Goal: Use online tool/utility: Use online tool/utility

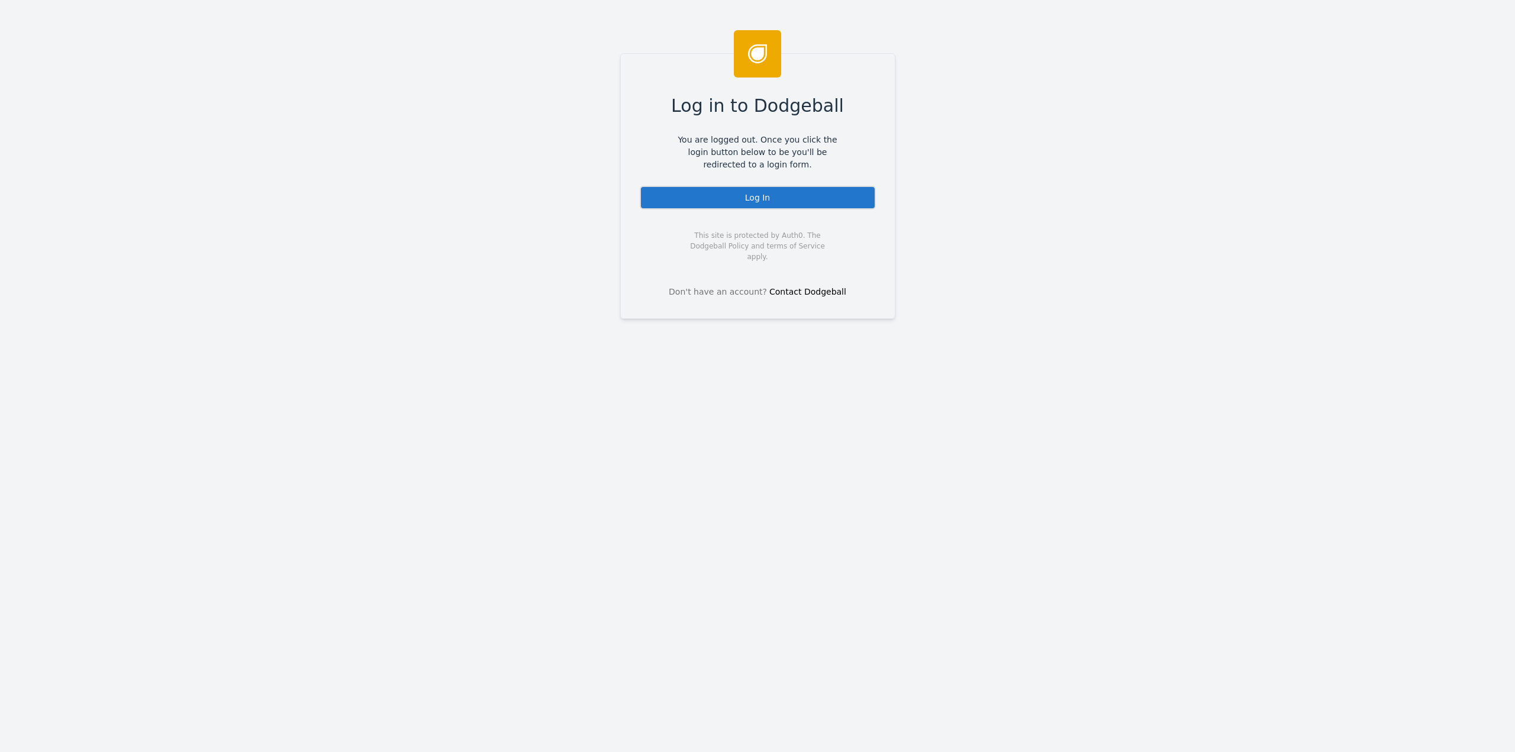
click at [753, 198] on div "Log In" at bounding box center [758, 198] width 236 height 24
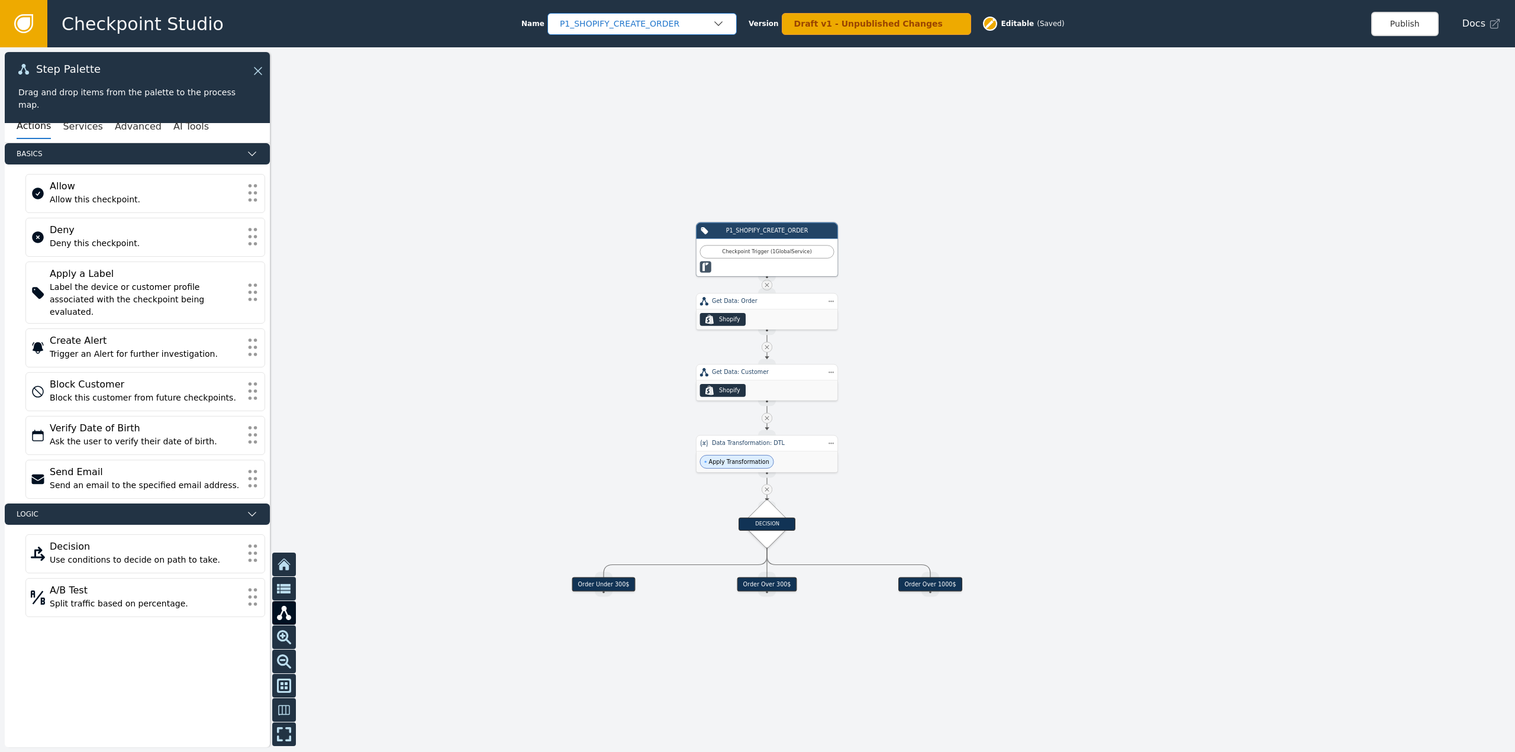
click at [681, 29] on div "P1_SHOPIFY_CREATE_ORDER" at bounding box center [636, 24] width 153 height 12
click at [1054, 330] on div at bounding box center [757, 399] width 1515 height 705
click at [669, 31] on div "P1_SHOPIFY_CREATE_ORDER" at bounding box center [642, 24] width 189 height 22
click at [649, 78] on div "SHOPIFY_CREATE_ORDER" at bounding box center [642, 73] width 166 height 12
click at [630, 25] on div "P1_SHOPIFY_CREATE_ORDER" at bounding box center [636, 24] width 153 height 12
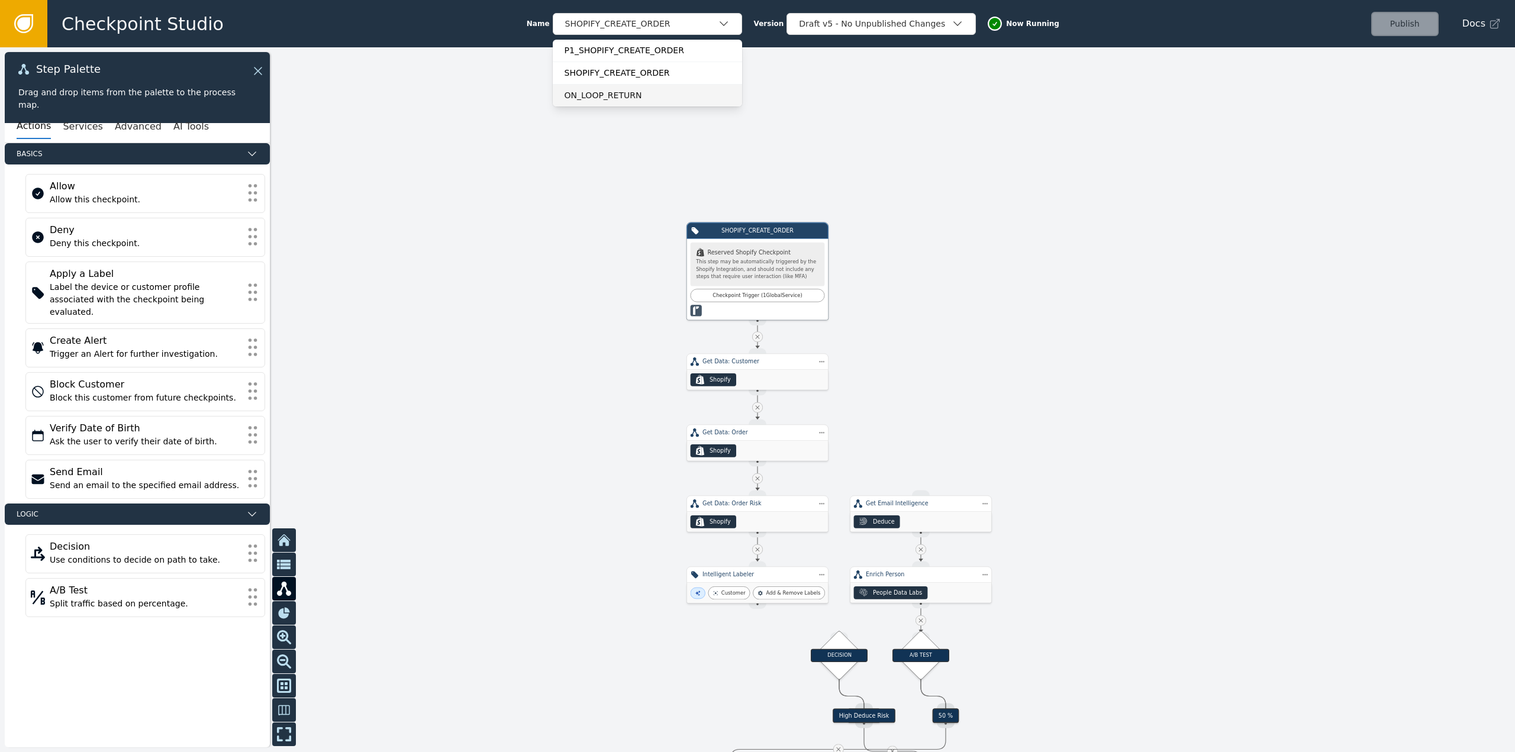
click at [623, 95] on div "ON_LOOP_RETURN" at bounding box center [648, 95] width 166 height 12
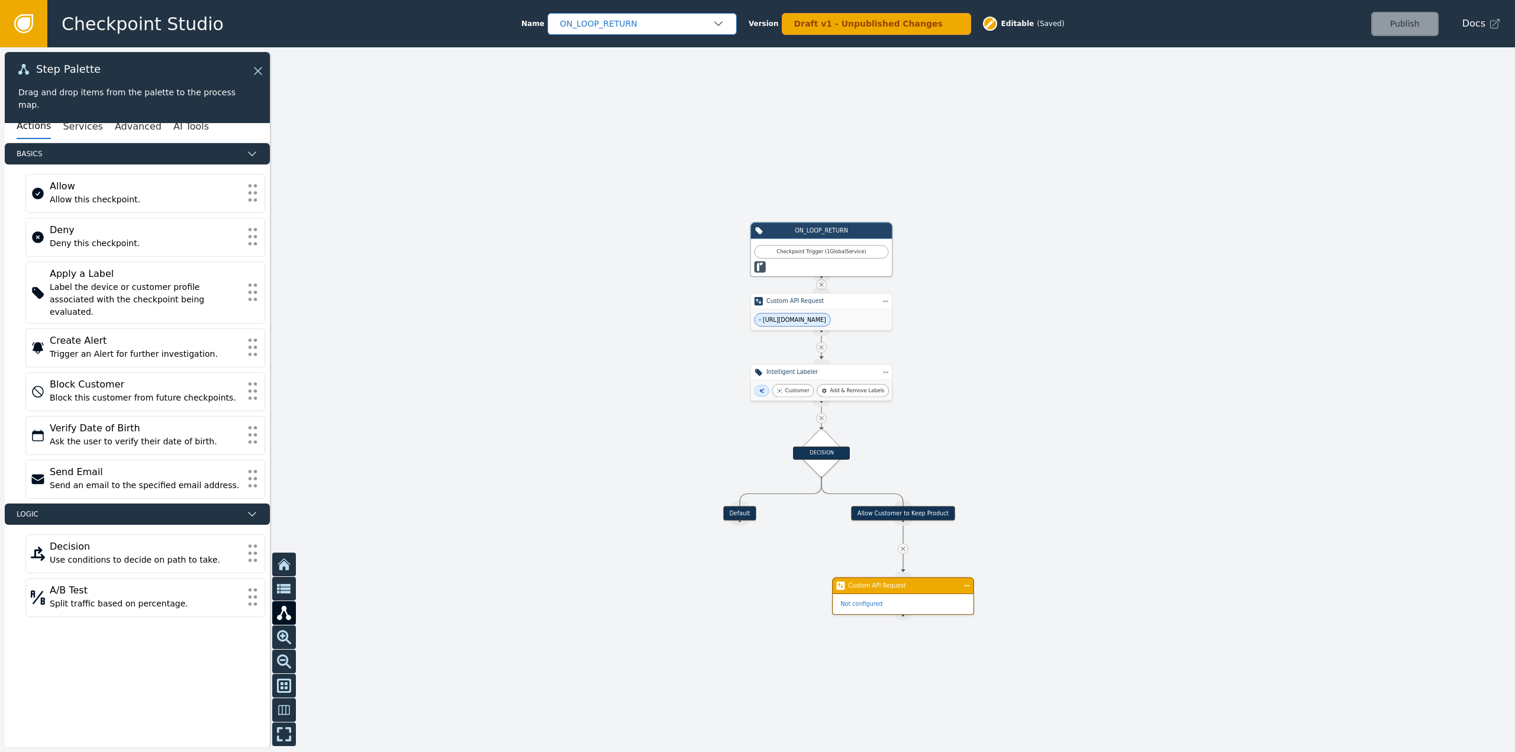
click at [652, 25] on div "ON_LOOP_RETURN" at bounding box center [636, 24] width 153 height 12
click at [637, 56] on div "P1_SHOPIFY_CREATE_ORDER" at bounding box center [642, 50] width 166 height 12
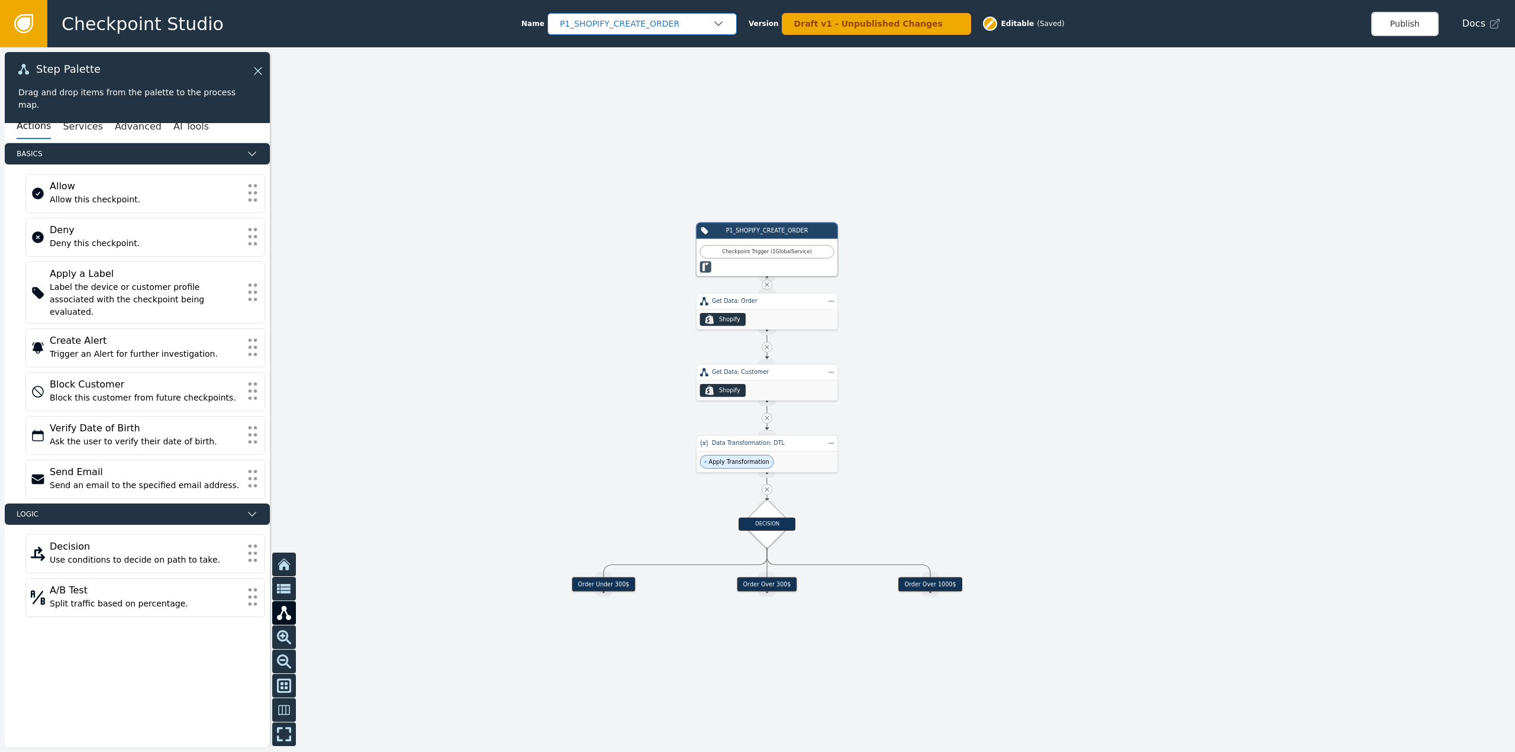
click at [644, 18] on div "P1_SHOPIFY_CREATE_ORDER" at bounding box center [636, 24] width 153 height 12
click at [618, 104] on div "ON_LOOP_RETURN" at bounding box center [642, 95] width 189 height 22
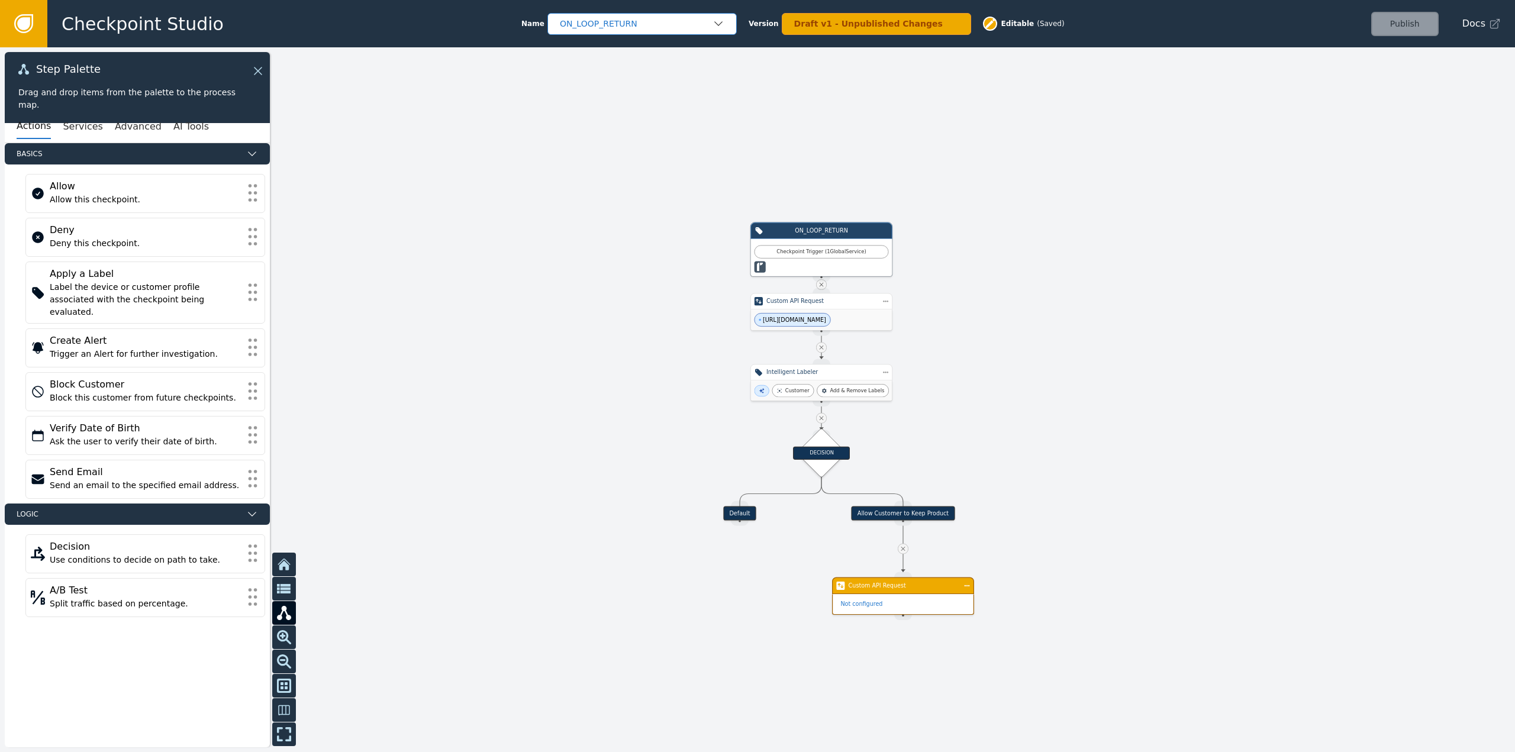
click at [674, 20] on div "ON_LOOP_RETURN" at bounding box center [636, 24] width 153 height 12
click at [655, 50] on div "P1_SHOPIFY_CREATE_ORDER" at bounding box center [642, 50] width 166 height 12
